Goal: Task Accomplishment & Management: Complete application form

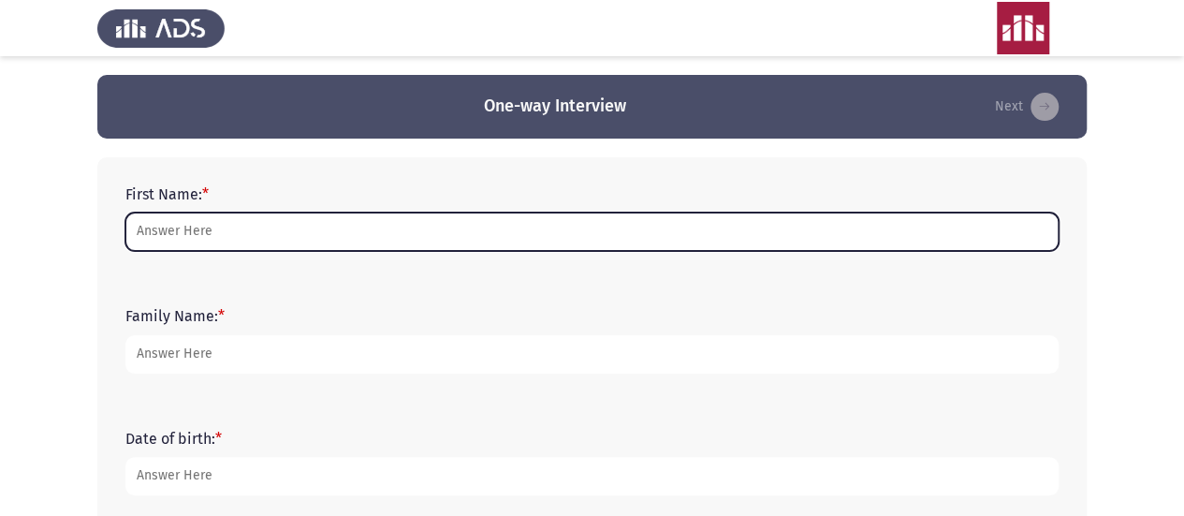
click at [213, 232] on input "First Name: *" at bounding box center [592, 232] width 934 height 38
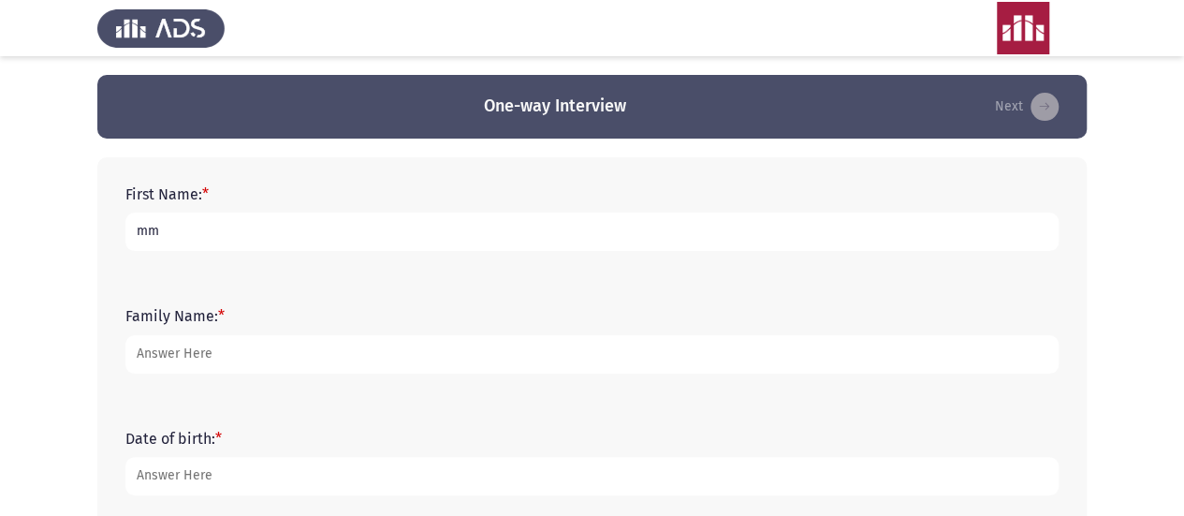
type input "mm"
type input "m"
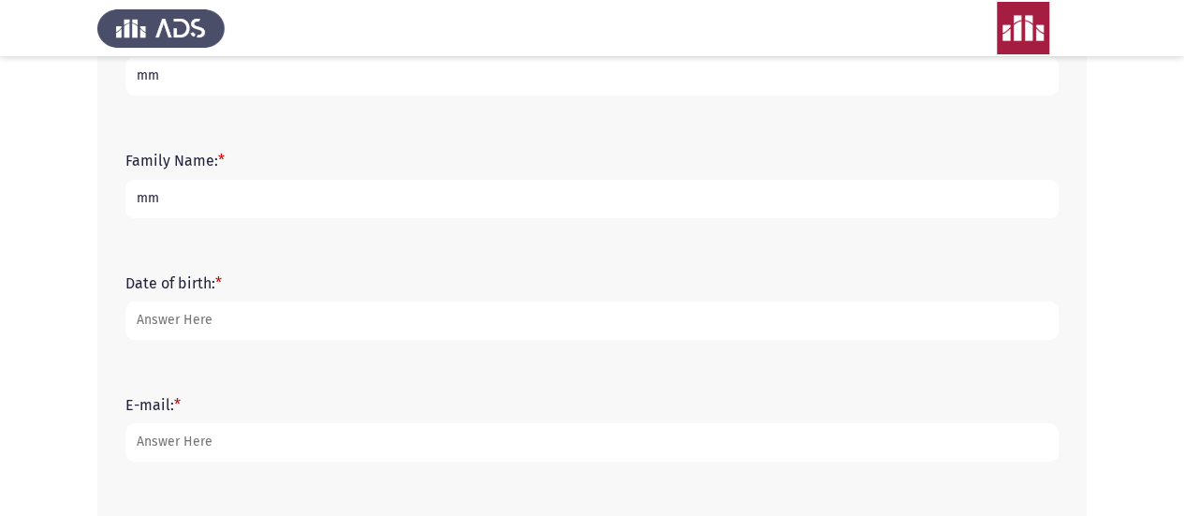
scroll to position [156, 0]
type input "mm"
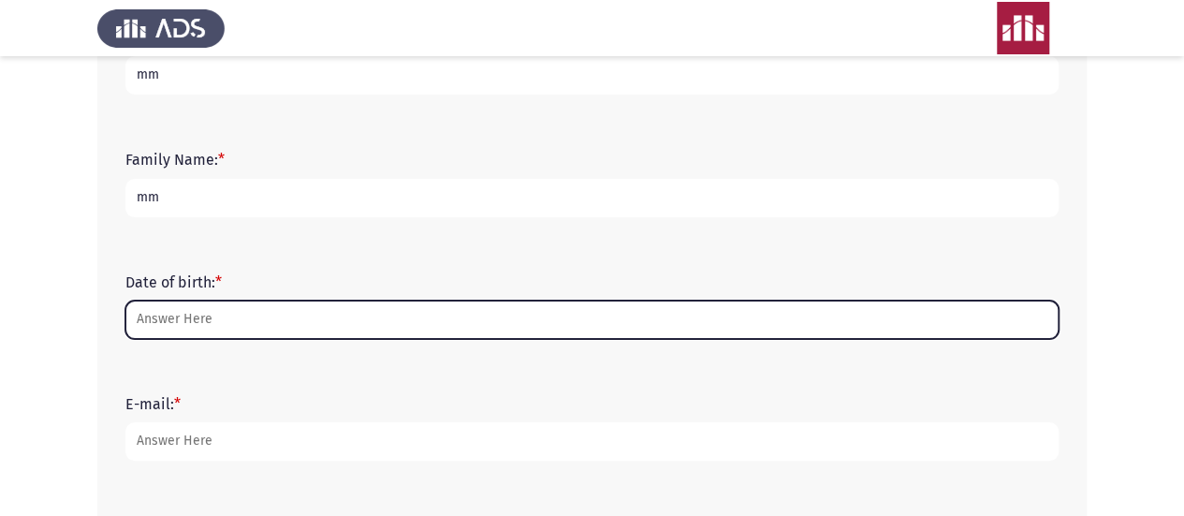
click at [215, 319] on input "Date of birth: *" at bounding box center [592, 320] width 934 height 38
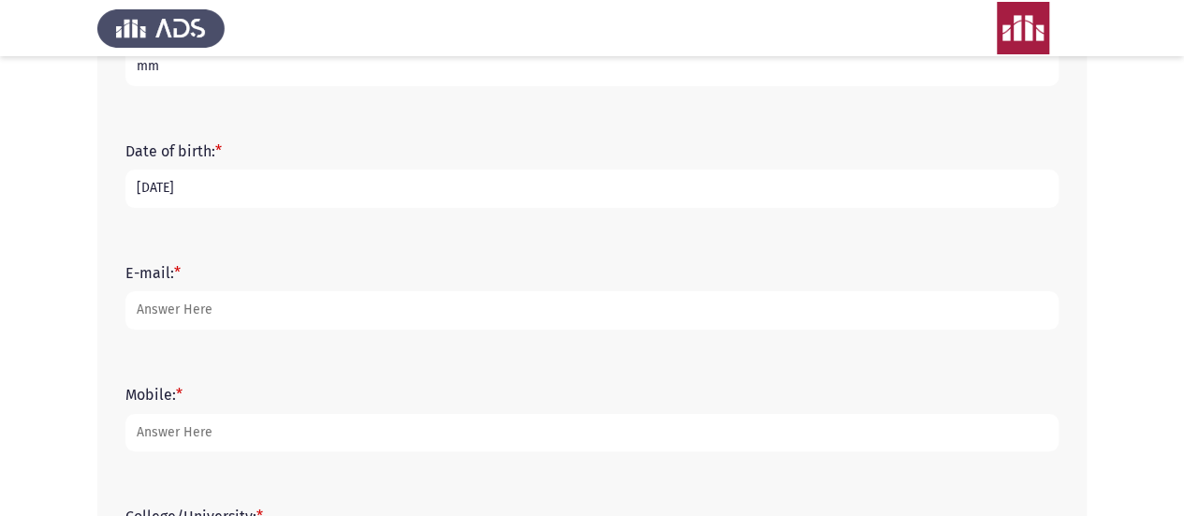
scroll to position [301, 0]
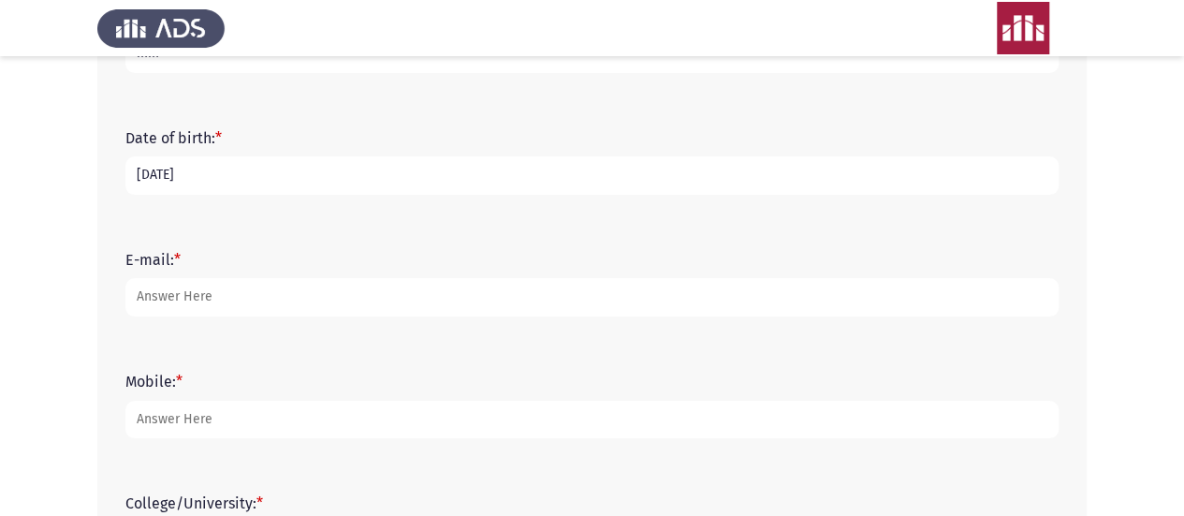
type input "2.2.2002"
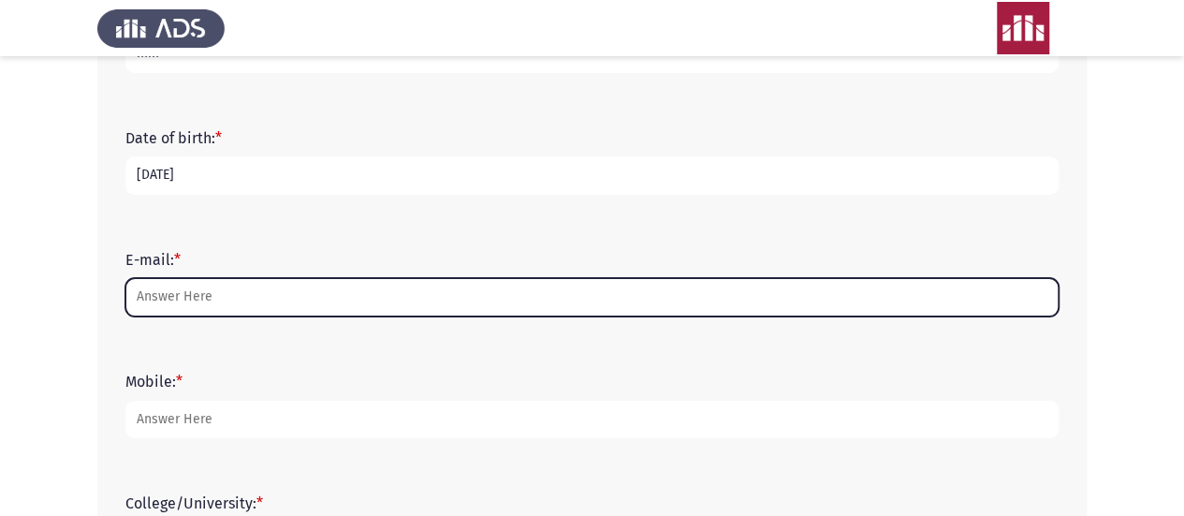
click at [207, 297] on input "E-mail: *" at bounding box center [592, 297] width 934 height 38
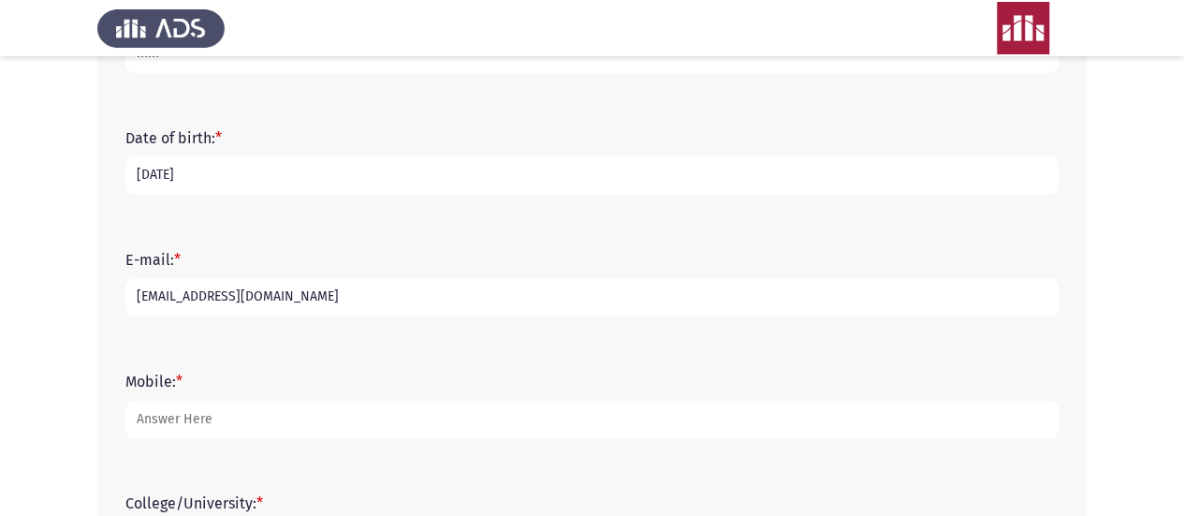
type input "mm@mm.com"
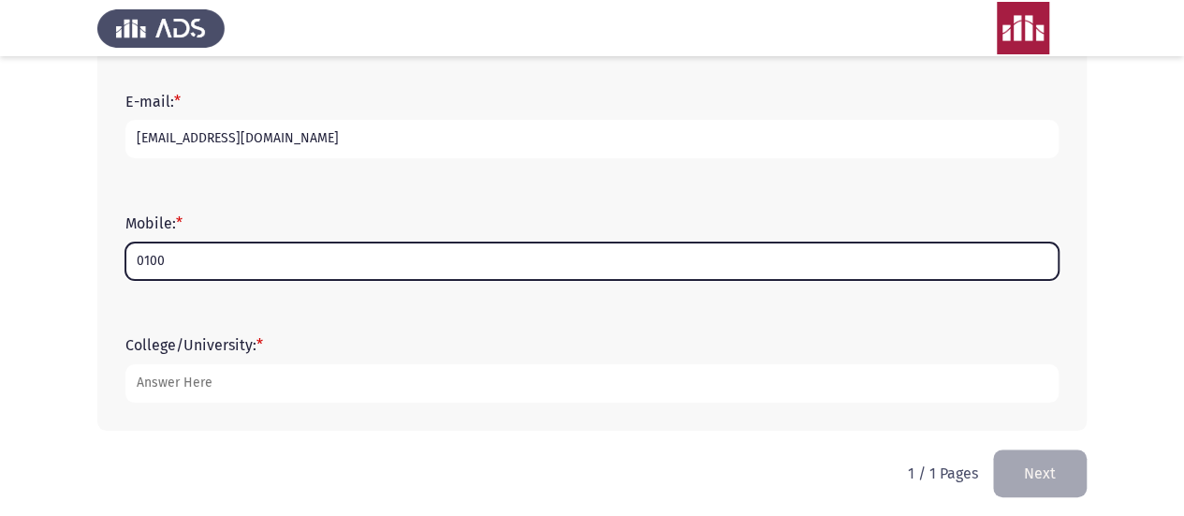
scroll to position [466, 0]
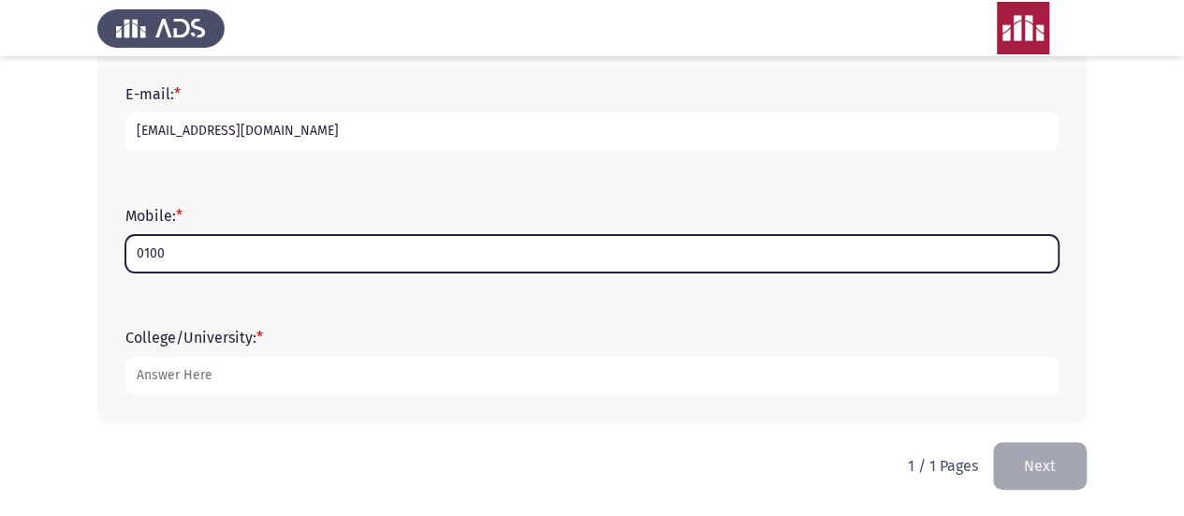
type input "0100"
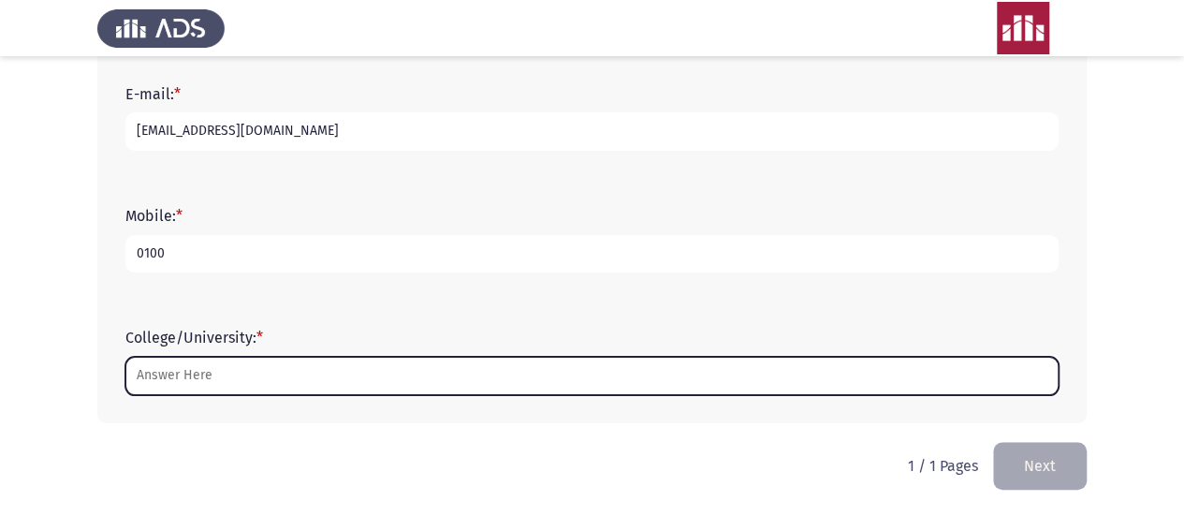
click at [259, 380] on input "College/University: *" at bounding box center [592, 376] width 934 height 38
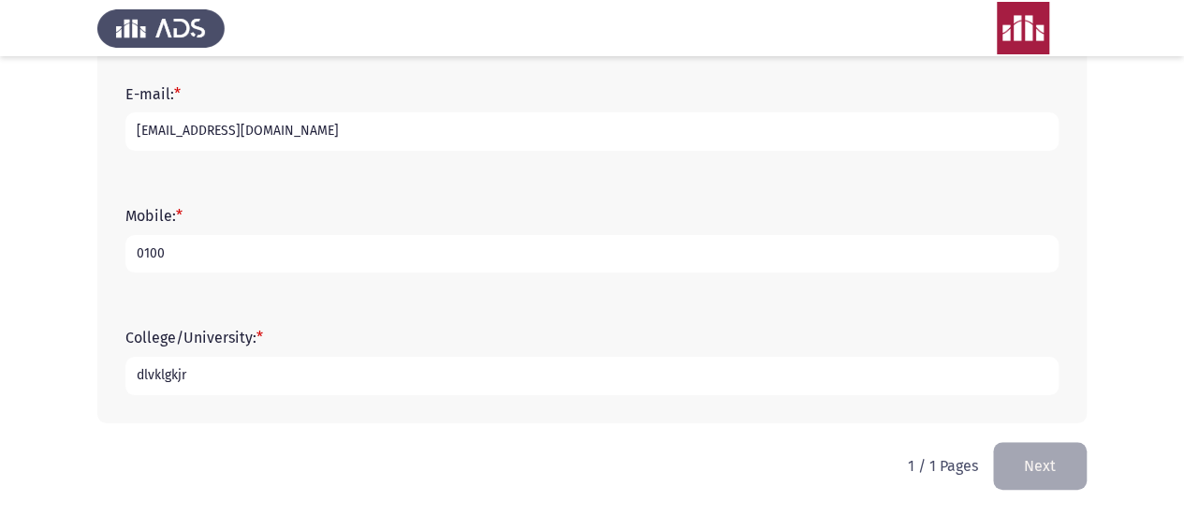
type input "dlvklgkjr"
click at [569, 365] on input "dlvklgkjr" at bounding box center [592, 376] width 934 height 38
type input "dlvklgkjr"
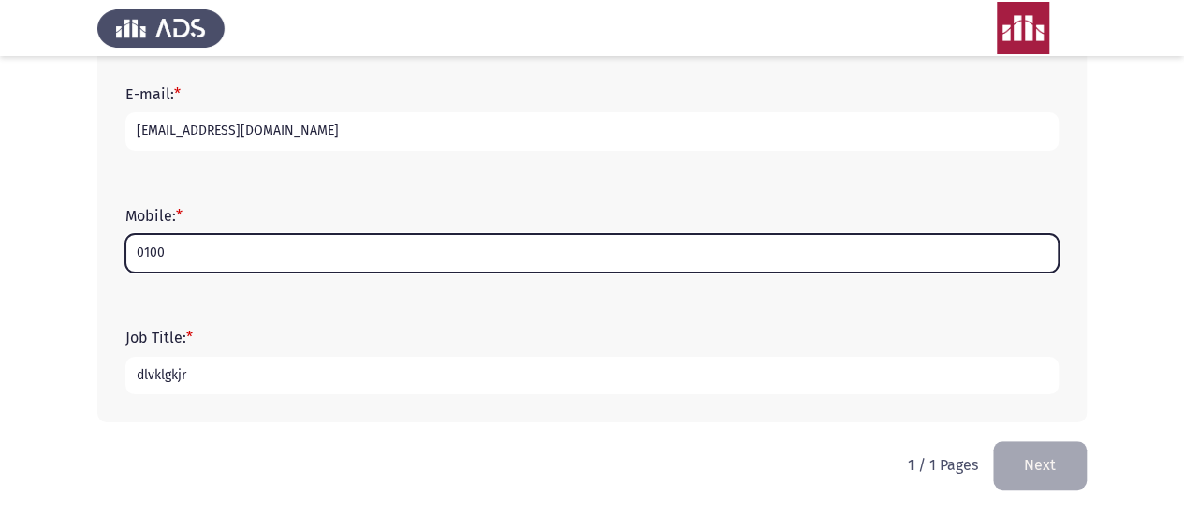
click at [390, 246] on input "0100" at bounding box center [592, 253] width 934 height 38
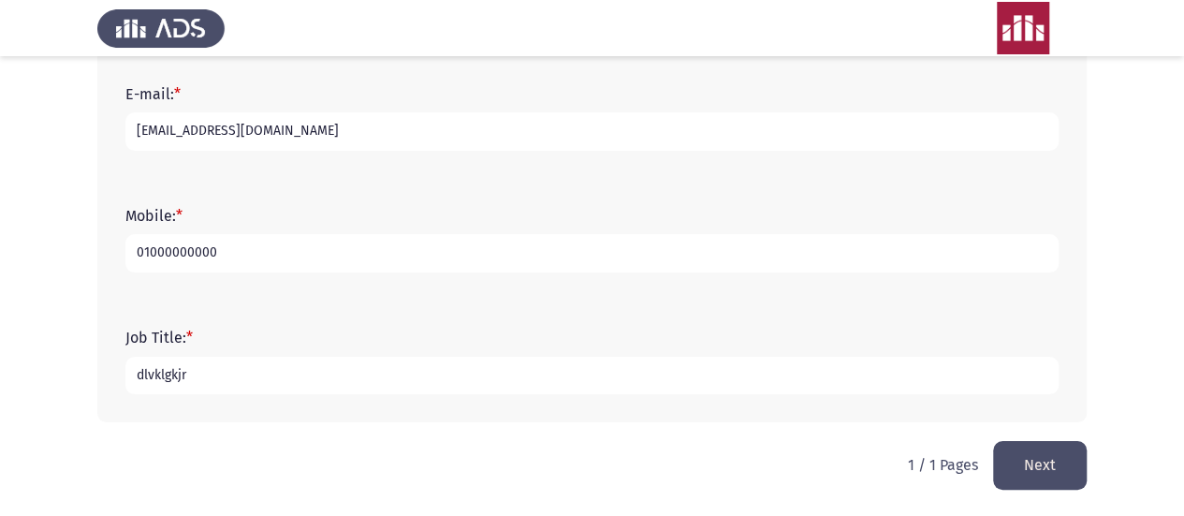
type input "01000000000"
click at [1050, 464] on button "Next" at bounding box center [1040, 465] width 94 height 48
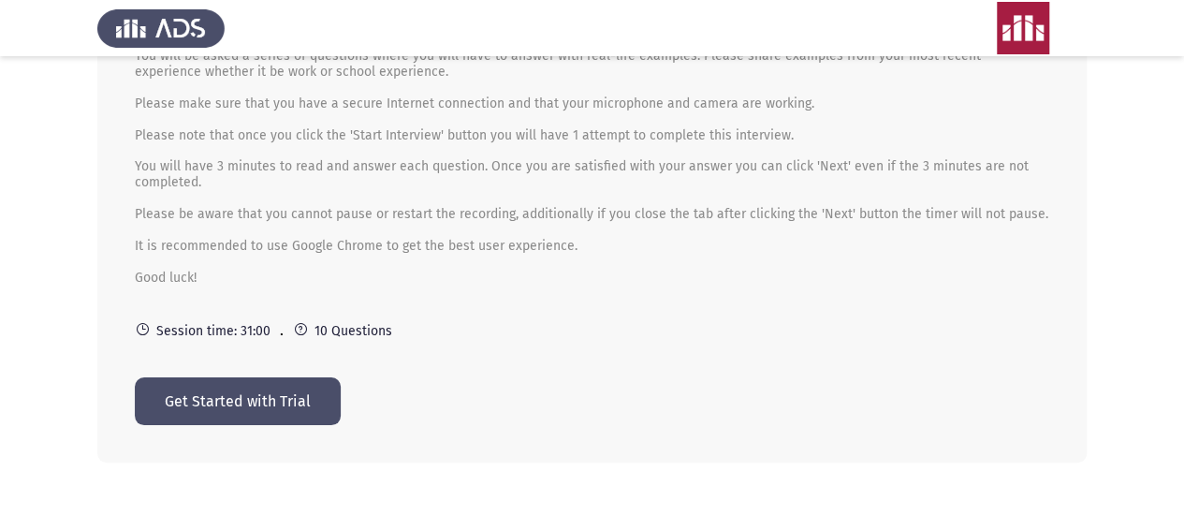
scroll to position [230, 0]
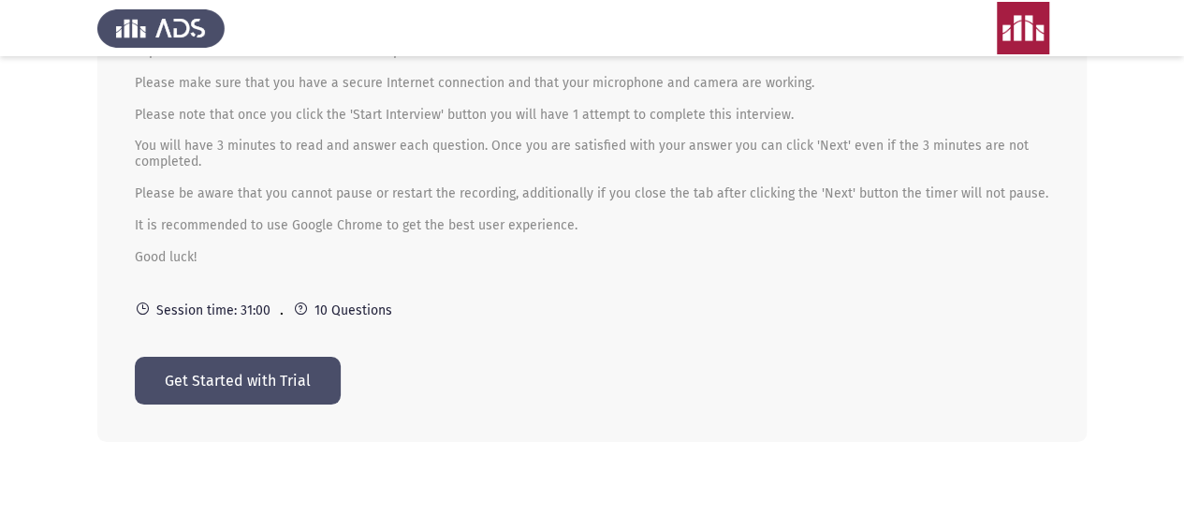
click at [251, 374] on button "Get Started with Trial" at bounding box center [238, 381] width 206 height 48
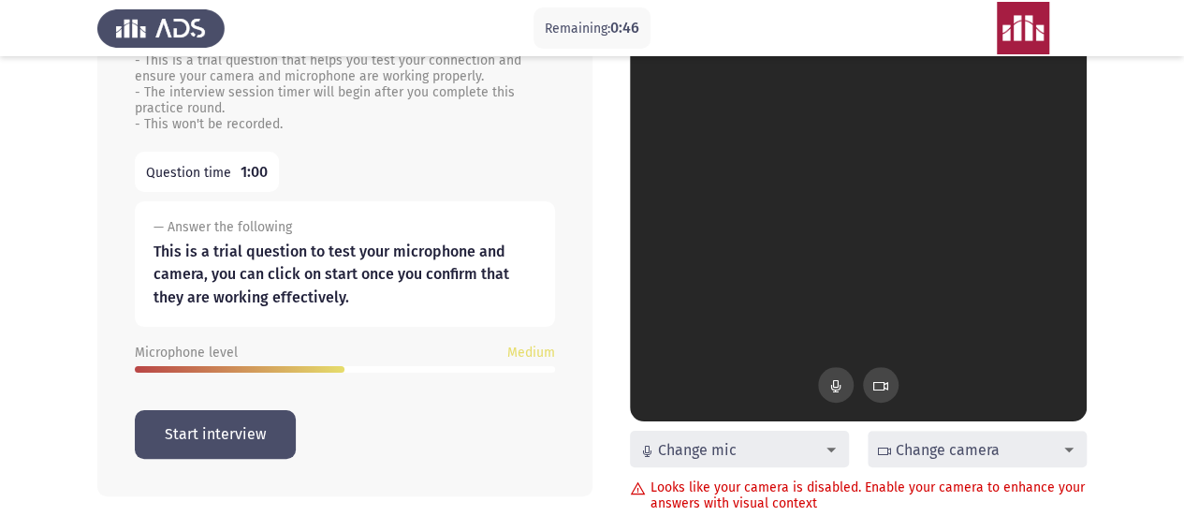
scroll to position [163, 0]
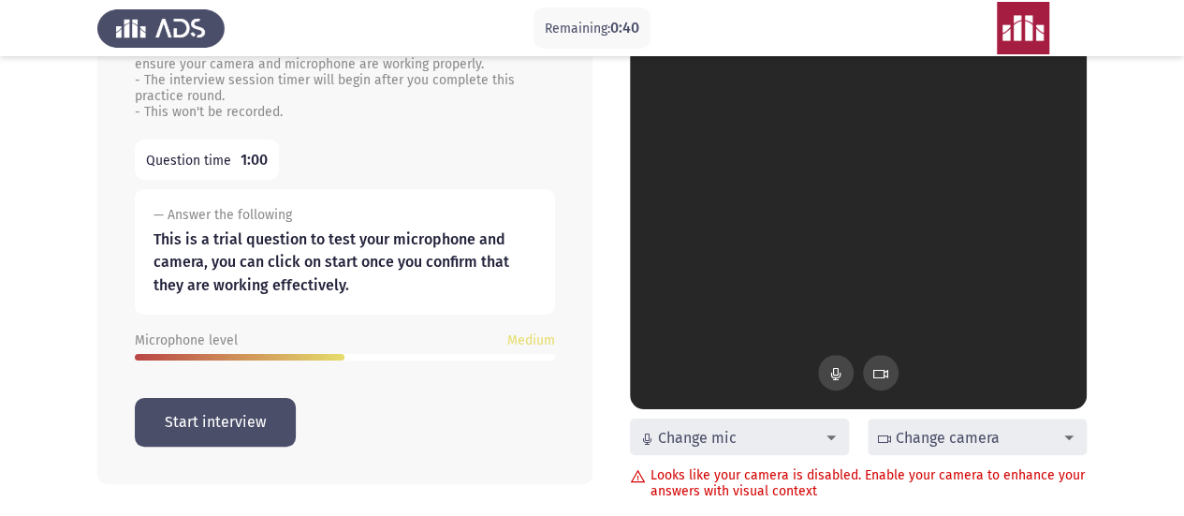
click at [275, 424] on button "Start interview" at bounding box center [215, 422] width 161 height 48
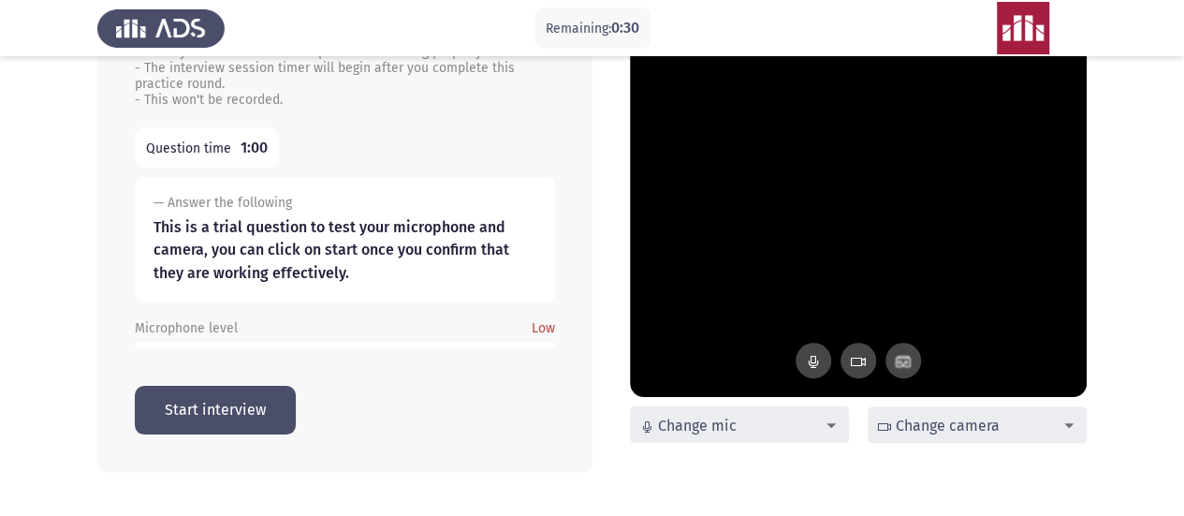
scroll to position [205, 0]
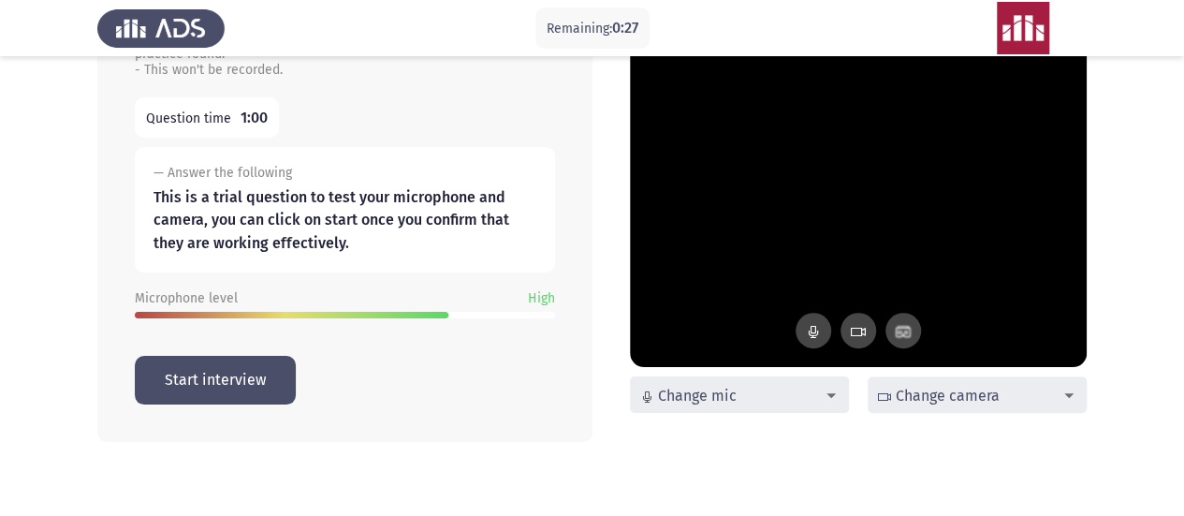
click at [235, 373] on button "Start interview" at bounding box center [215, 380] width 161 height 48
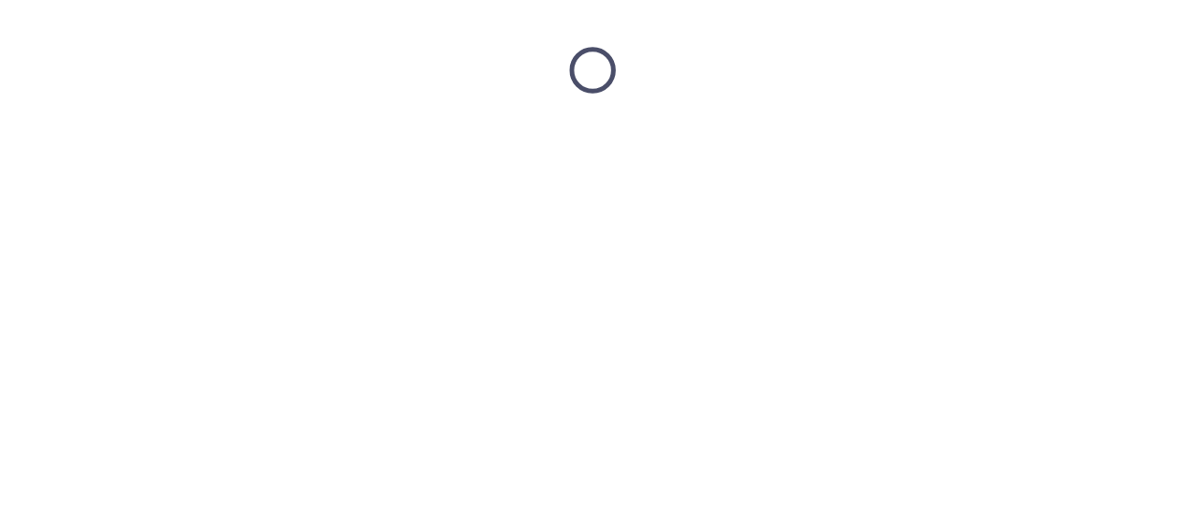
scroll to position [0, 0]
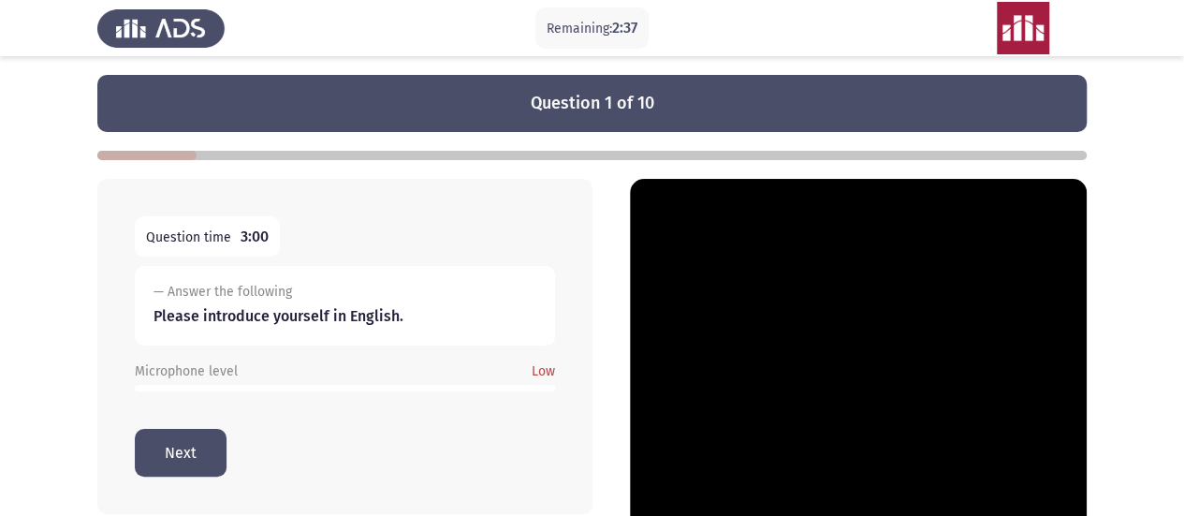
click at [195, 441] on button "Next" at bounding box center [181, 453] width 92 height 48
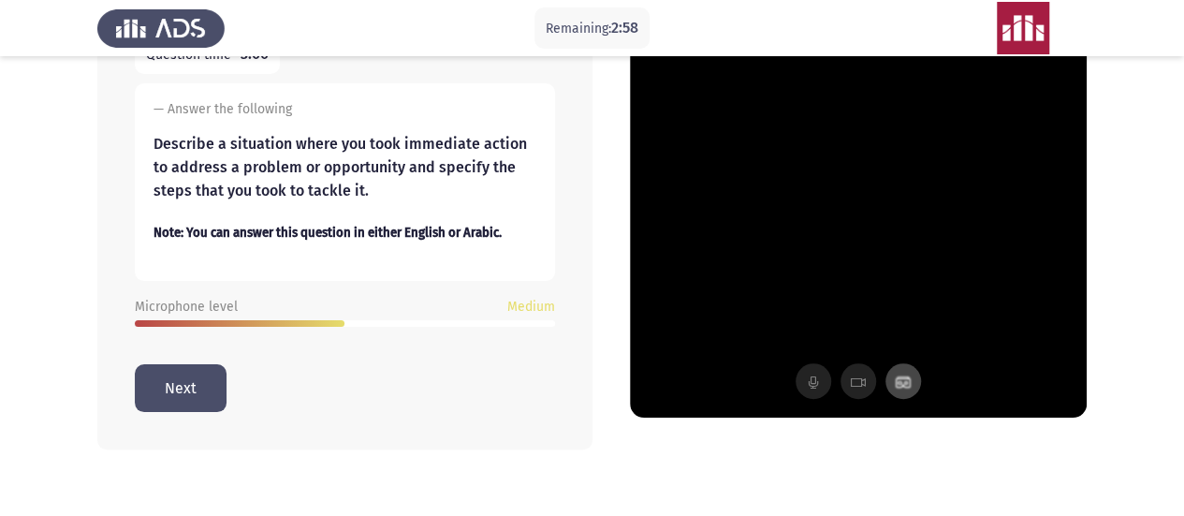
scroll to position [189, 0]
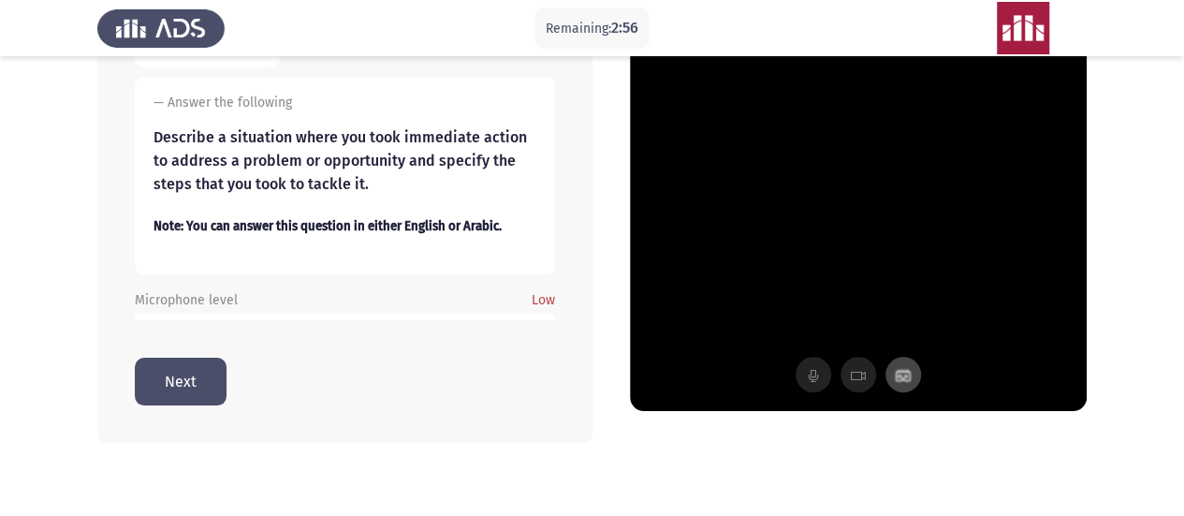
click at [199, 390] on button "Next" at bounding box center [181, 382] width 92 height 48
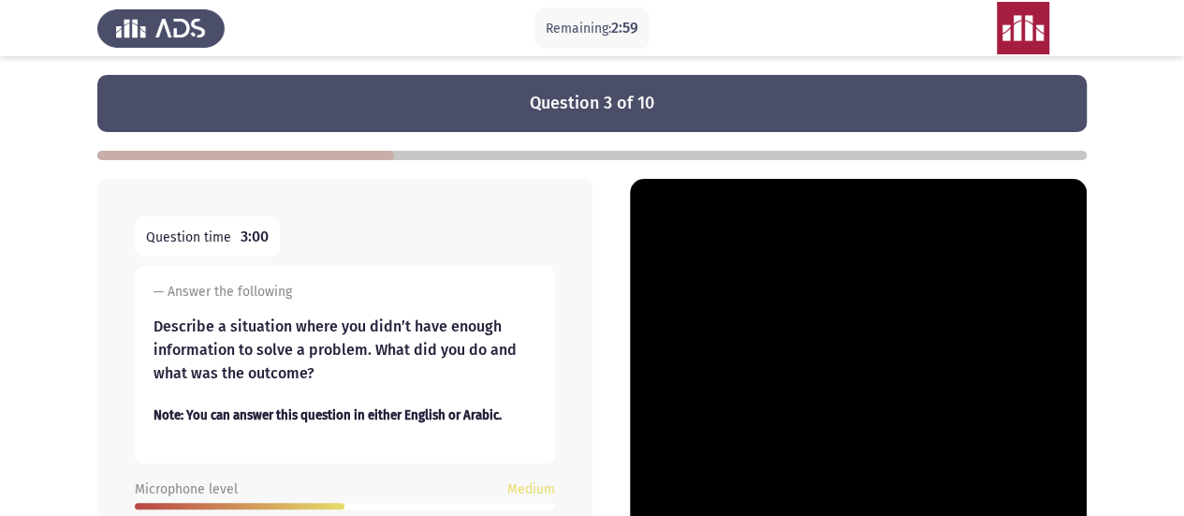
scroll to position [109, 0]
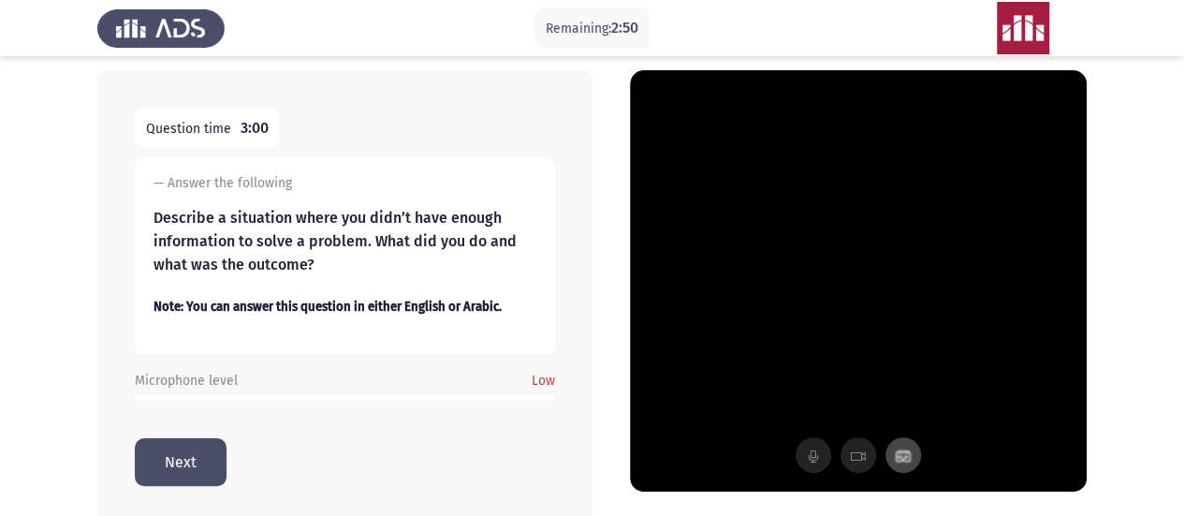
click at [206, 457] on button "Next" at bounding box center [181, 462] width 92 height 48
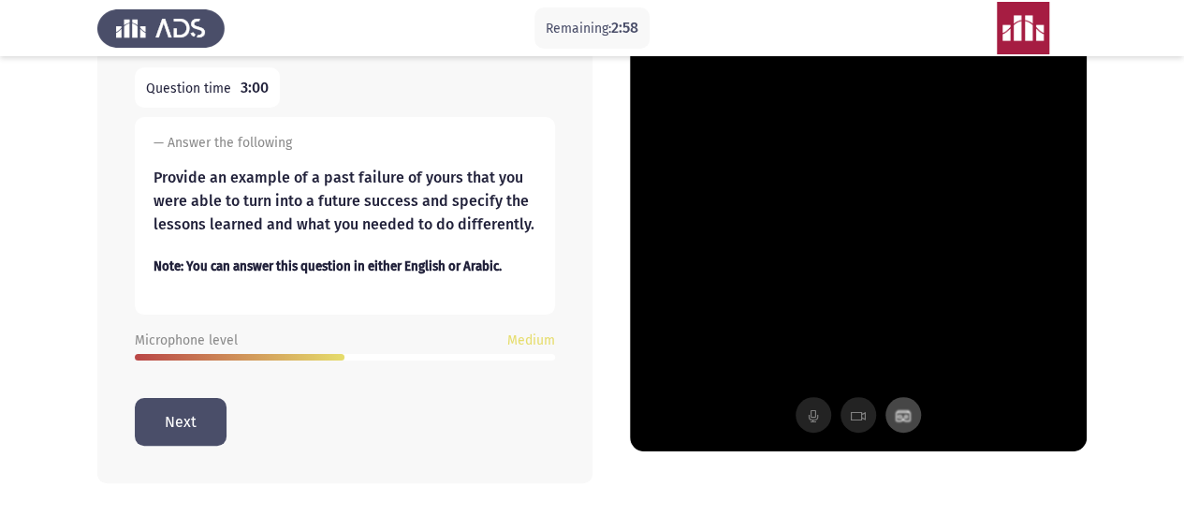
scroll to position [157, 0]
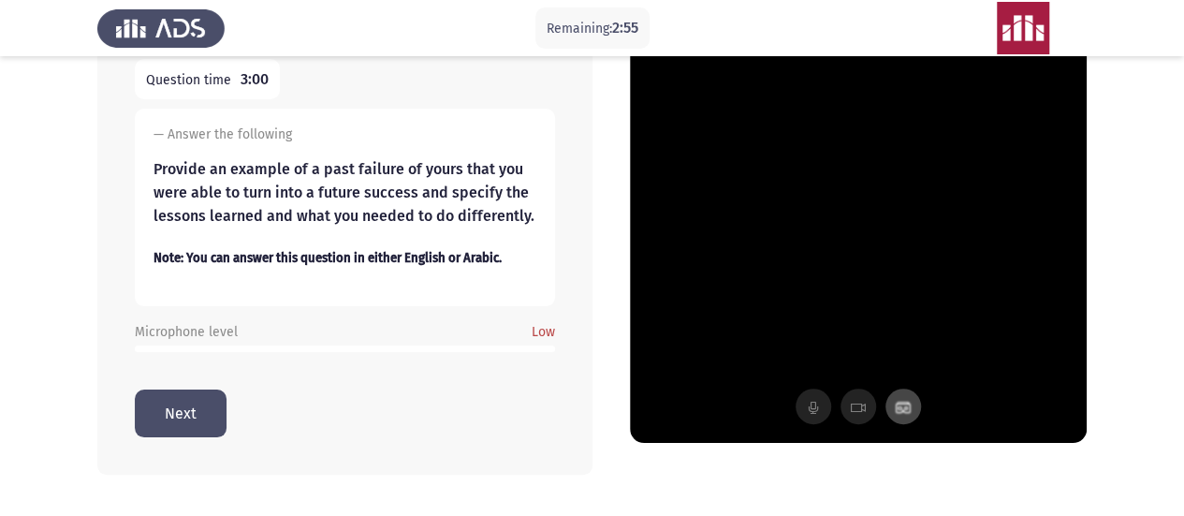
click at [191, 419] on button "Next" at bounding box center [181, 414] width 92 height 48
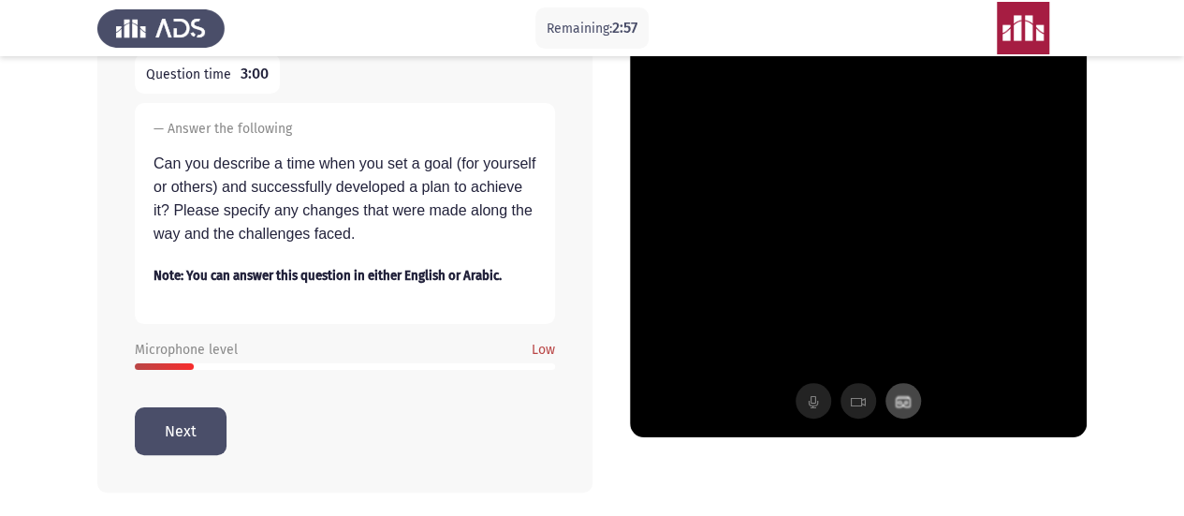
scroll to position [165, 0]
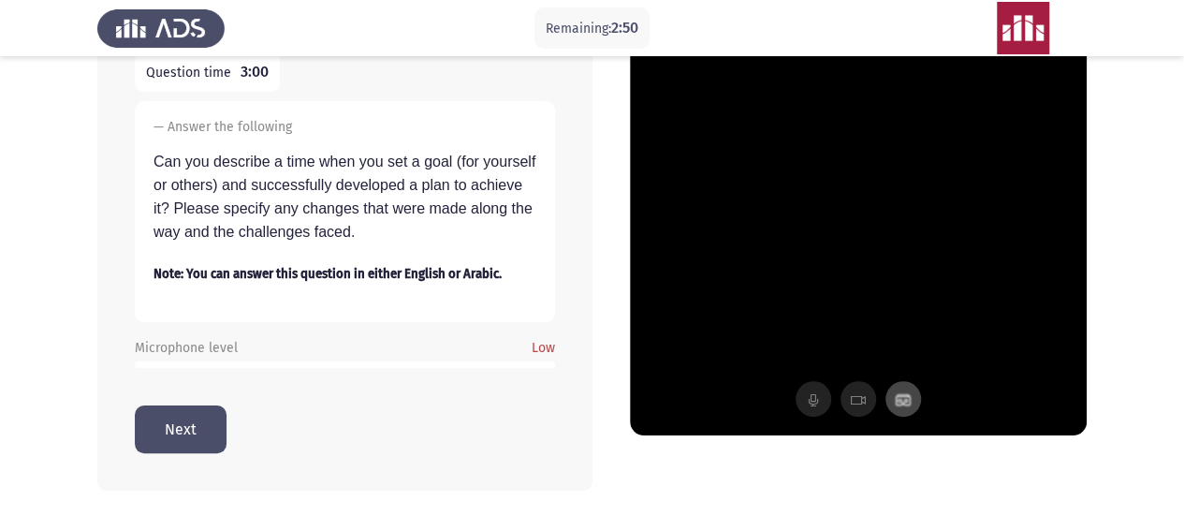
click at [212, 427] on button "Next" at bounding box center [181, 429] width 92 height 48
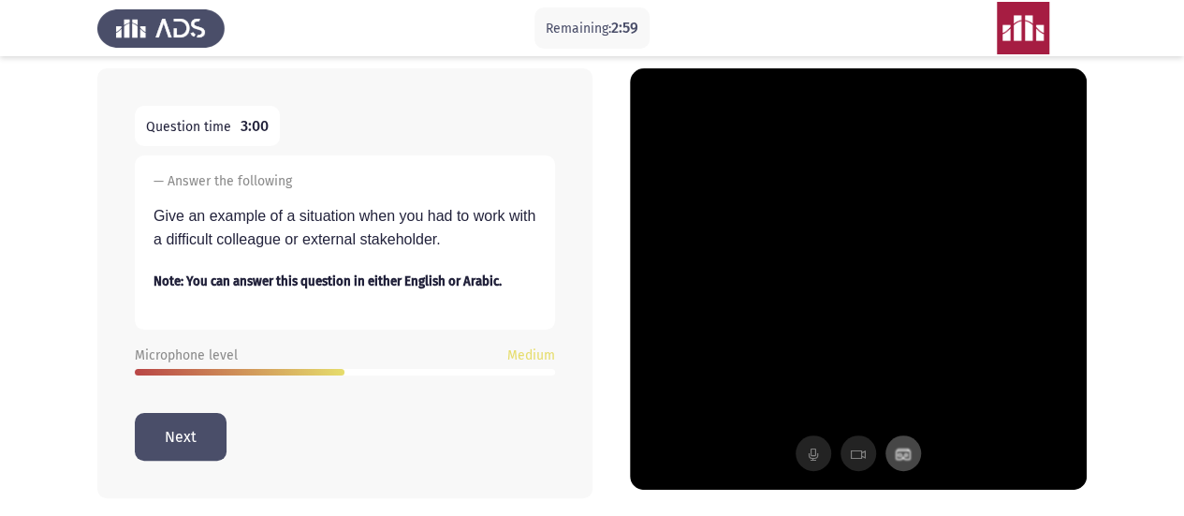
scroll to position [161, 0]
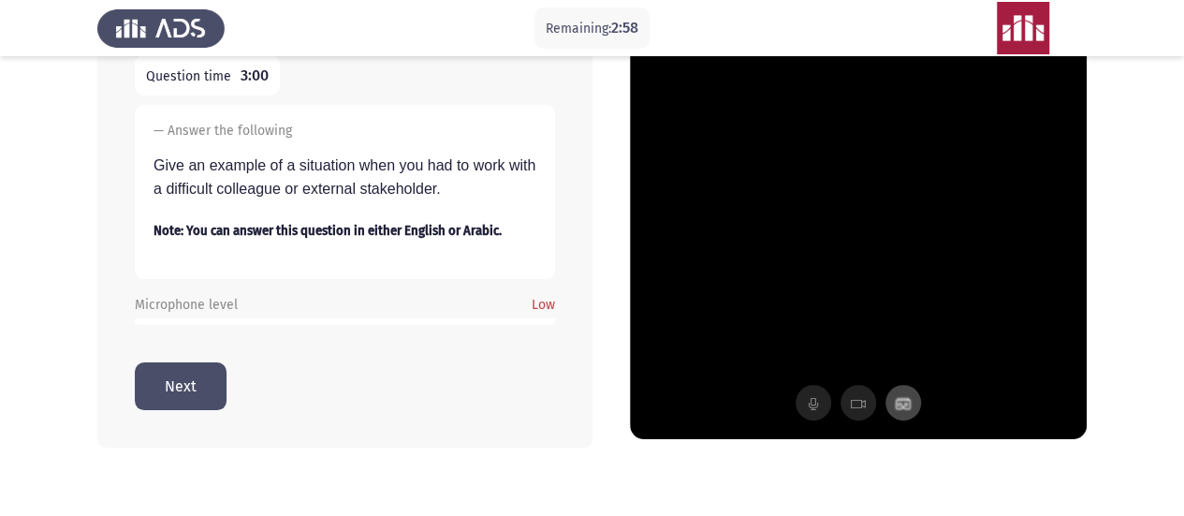
click at [156, 389] on button "Next" at bounding box center [181, 386] width 92 height 48
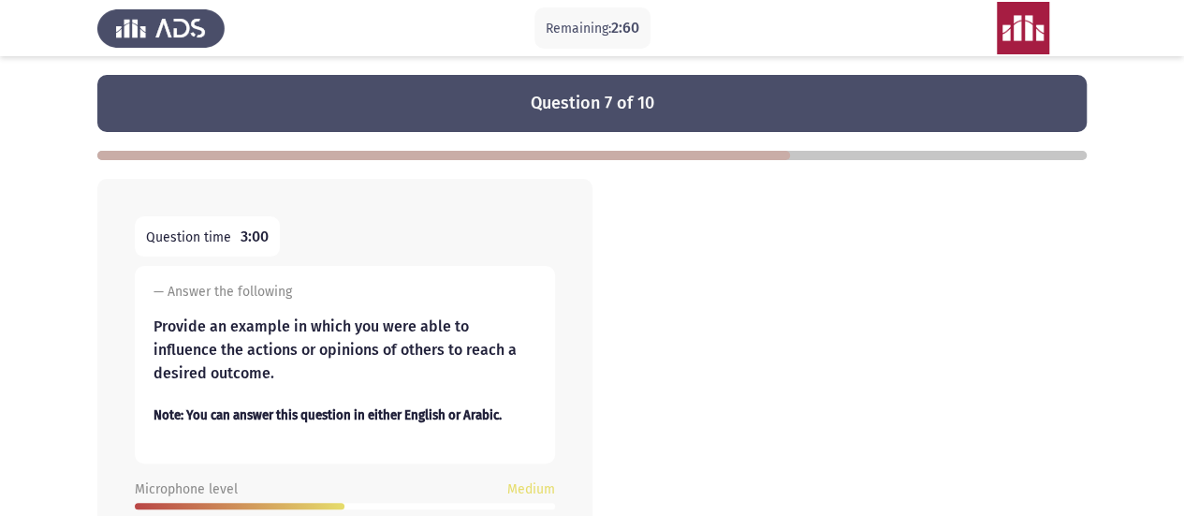
scroll to position [191, 0]
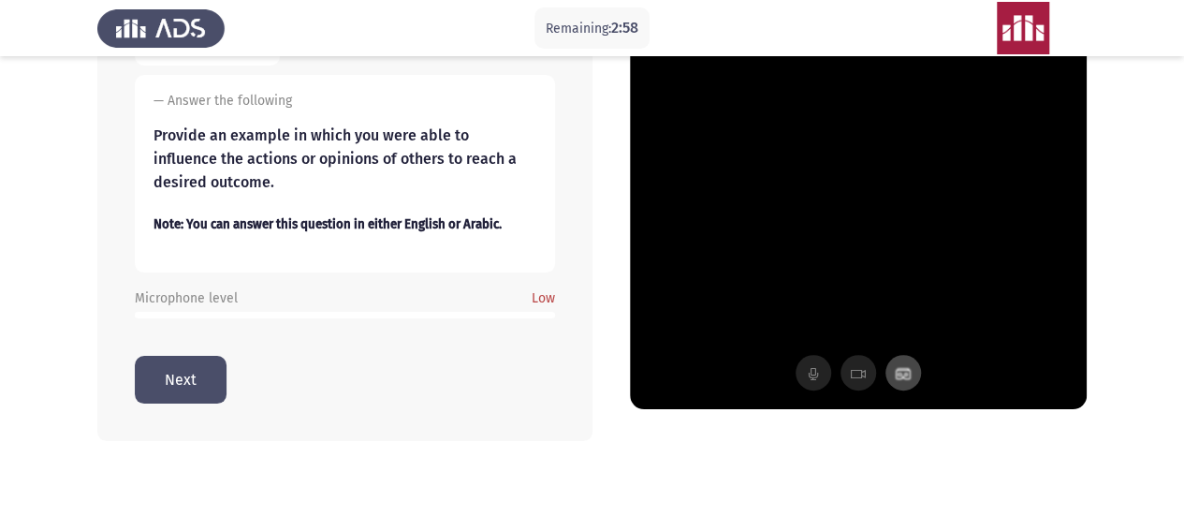
click at [173, 372] on button "Next" at bounding box center [181, 380] width 92 height 48
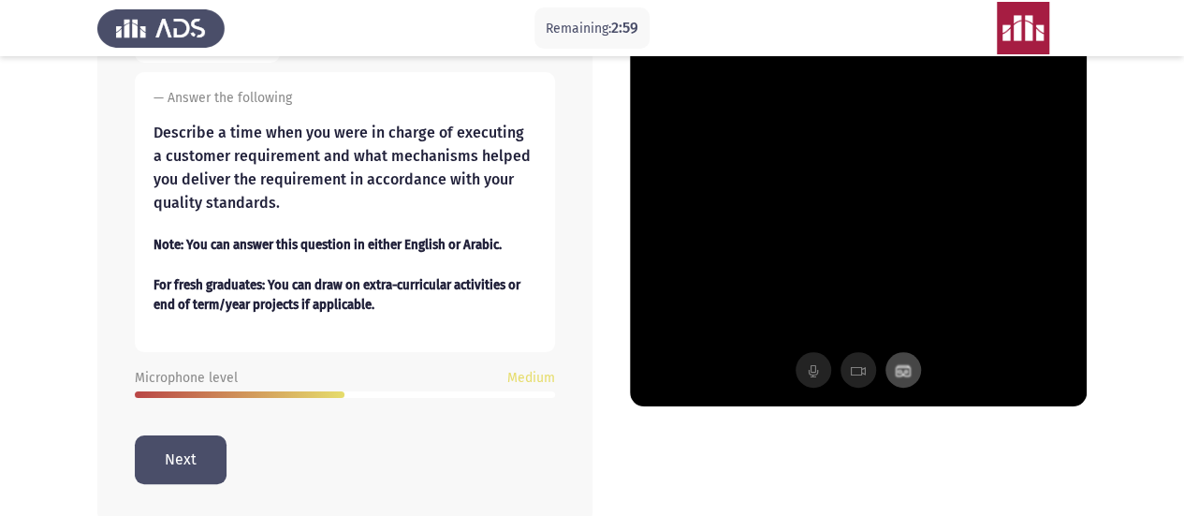
scroll to position [273, 0]
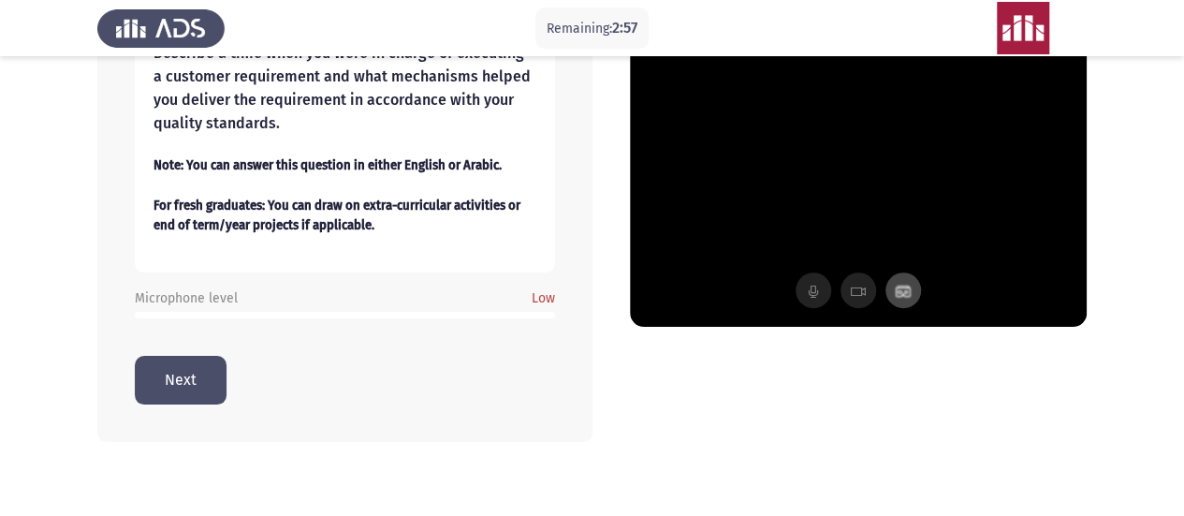
click at [178, 381] on button "Next" at bounding box center [181, 380] width 92 height 48
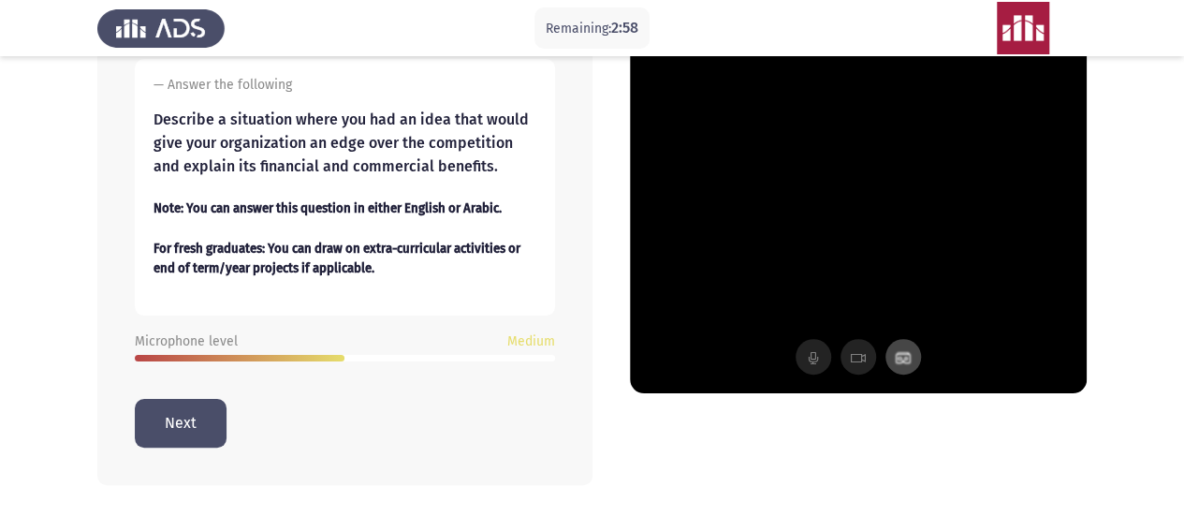
scroll to position [250, 0]
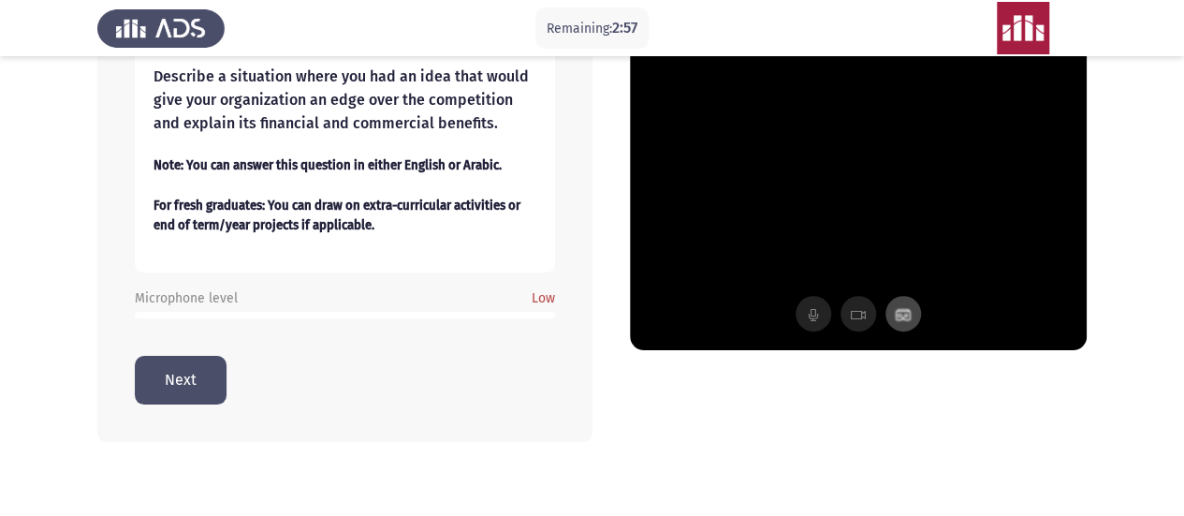
click at [174, 383] on button "Next" at bounding box center [181, 380] width 92 height 48
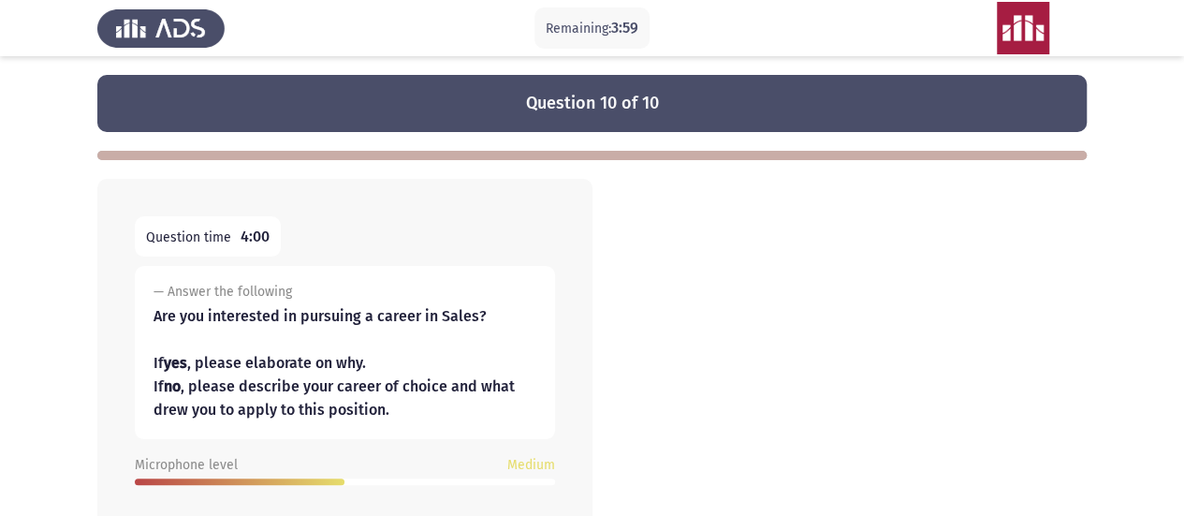
scroll to position [166, 0]
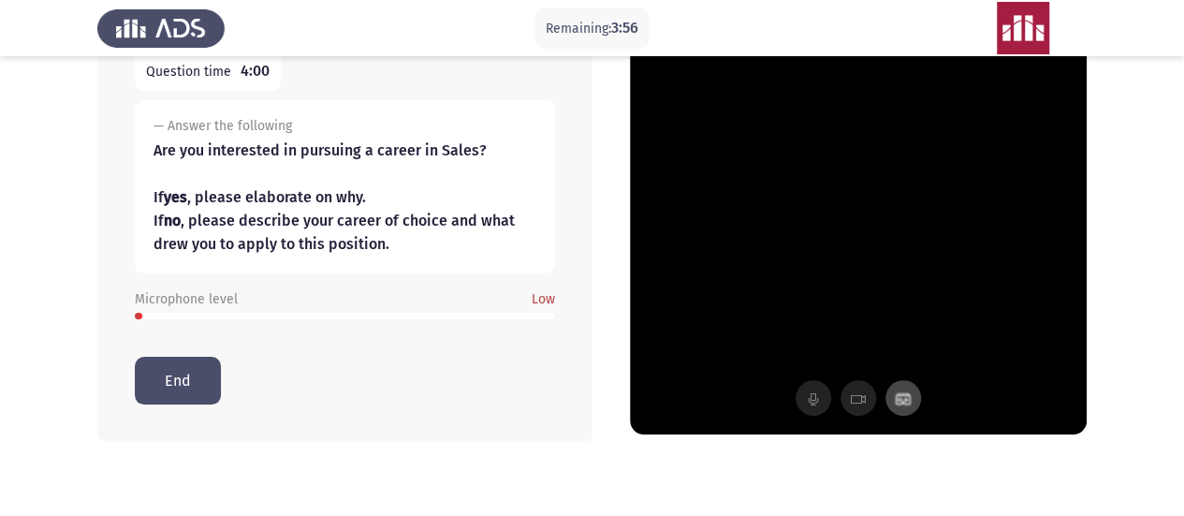
click at [181, 389] on button "End" at bounding box center [178, 381] width 86 height 48
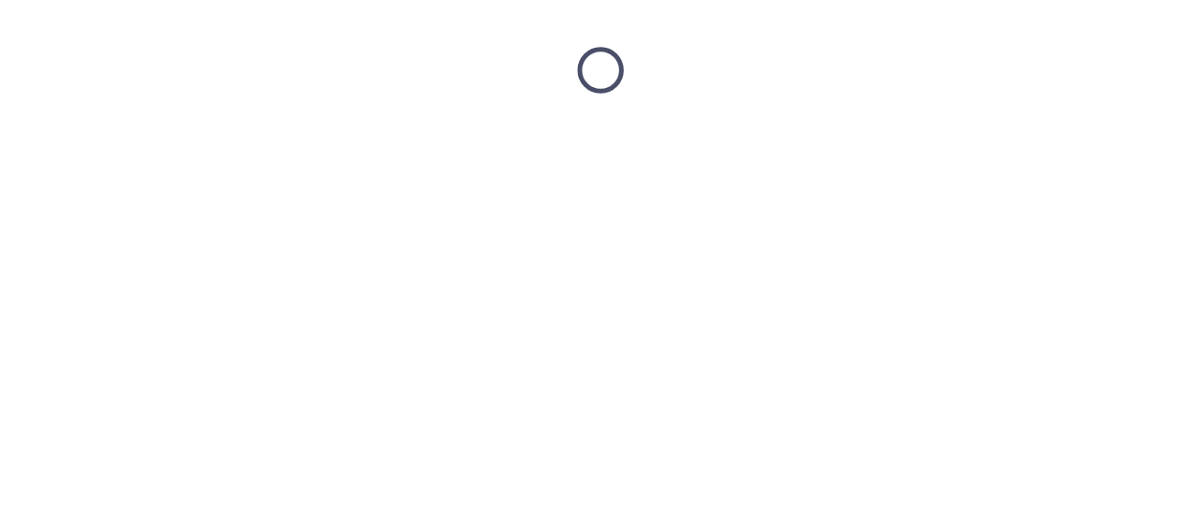
scroll to position [0, 0]
